Goal: Obtain resource: Download file/media

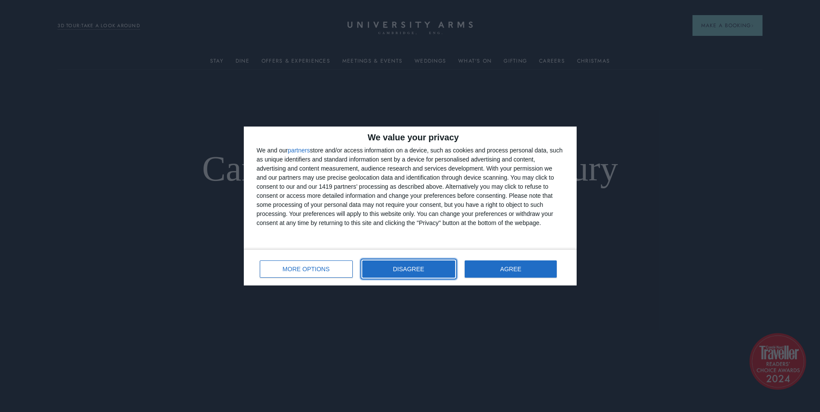
click at [443, 270] on button "DISAGREE" at bounding box center [408, 269] width 93 height 17
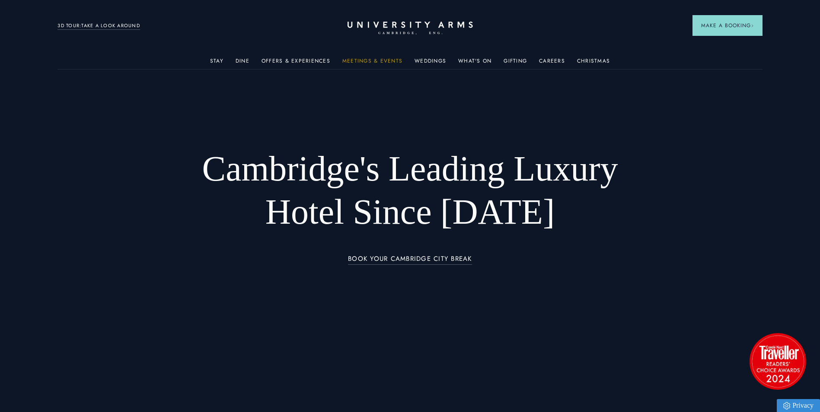
click at [366, 60] on link "Meetings & Events" at bounding box center [372, 63] width 60 height 11
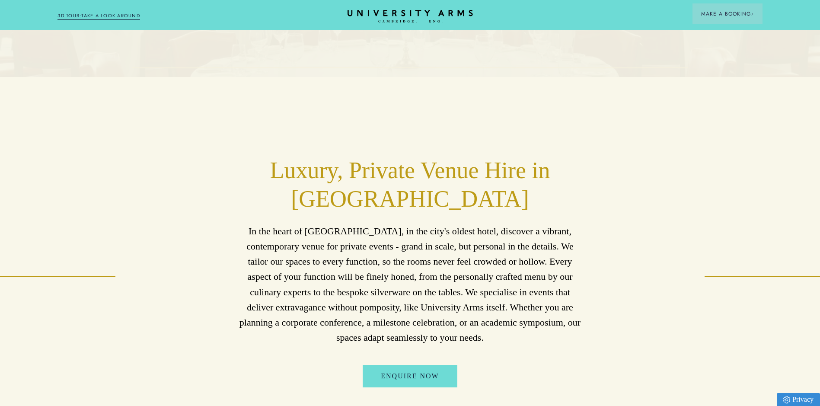
scroll to position [173, 0]
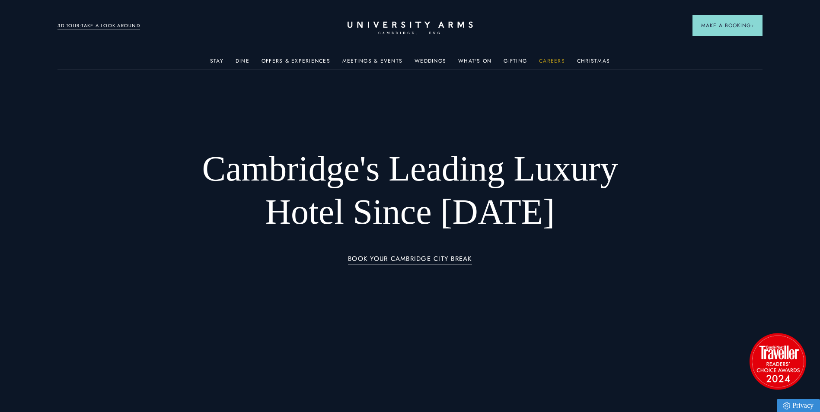
click at [550, 63] on link "Careers" at bounding box center [552, 63] width 26 height 11
click at [370, 60] on link "Meetings & Events" at bounding box center [372, 63] width 60 height 11
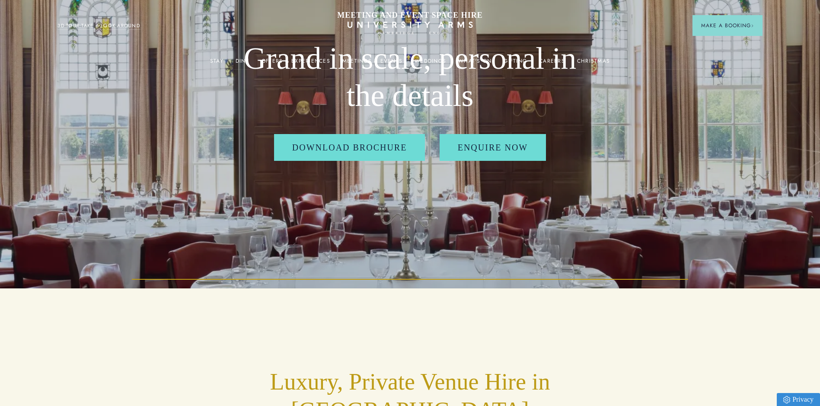
scroll to position [130, 0]
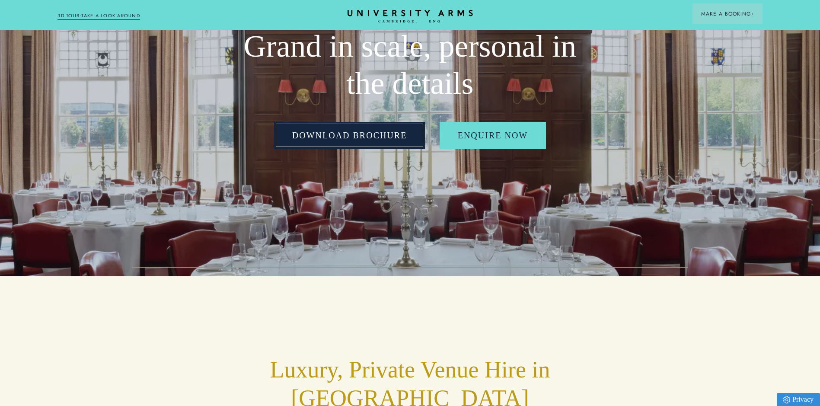
click at [367, 136] on link "Download Brochure" at bounding box center [349, 135] width 151 height 27
